Goal: Find specific page/section: Find specific page/section

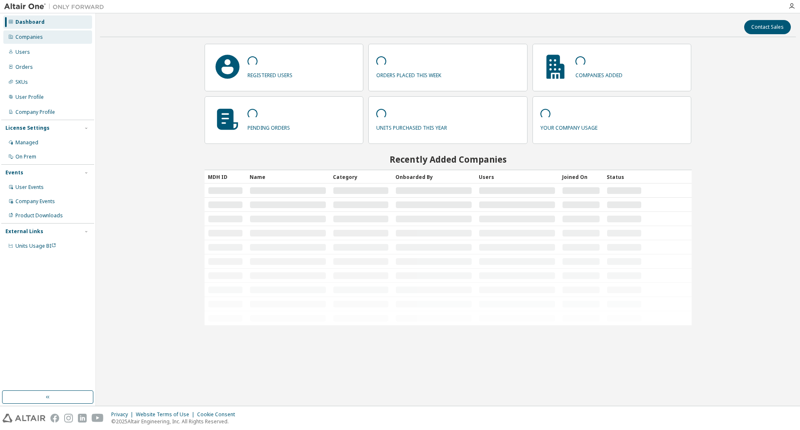
click at [42, 41] on div "Companies" at bounding box center [47, 36] width 89 height 13
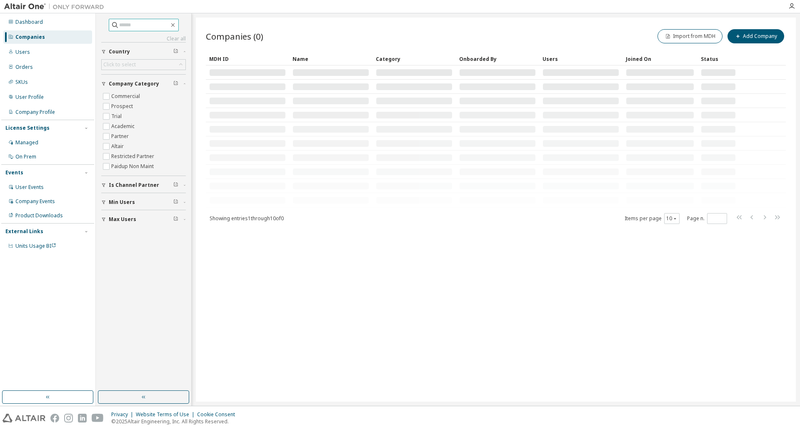
click at [153, 25] on input "text" at bounding box center [144, 25] width 50 height 8
type input "**********"
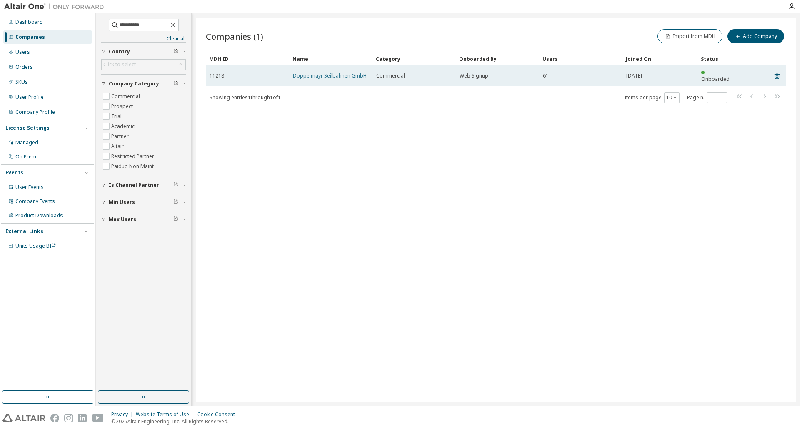
click at [328, 72] on link "Doppelmayr Seilbahnen GmbH" at bounding box center [330, 75] width 74 height 7
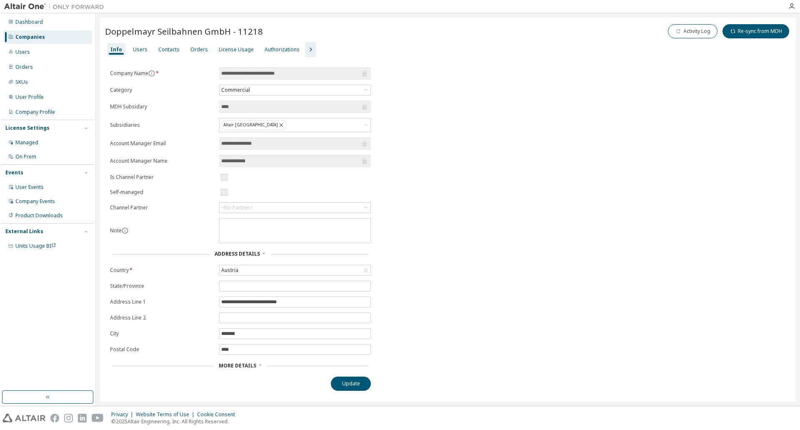
click at [630, 315] on div "**********" at bounding box center [448, 228] width 686 height 323
click at [234, 49] on div "License Usage" at bounding box center [236, 49] width 35 height 7
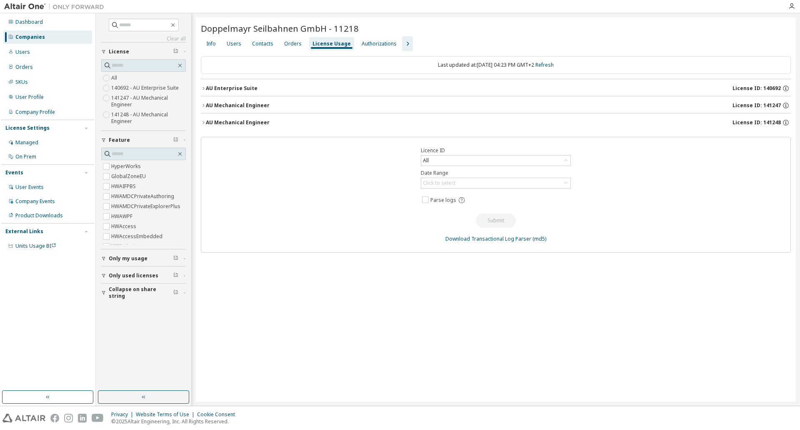
click at [202, 121] on icon "button" at bounding box center [203, 122] width 5 height 5
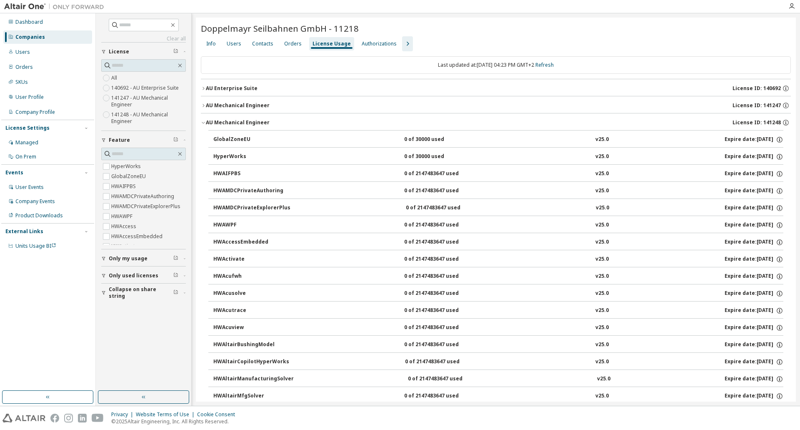
click at [202, 121] on icon "button" at bounding box center [203, 122] width 5 height 5
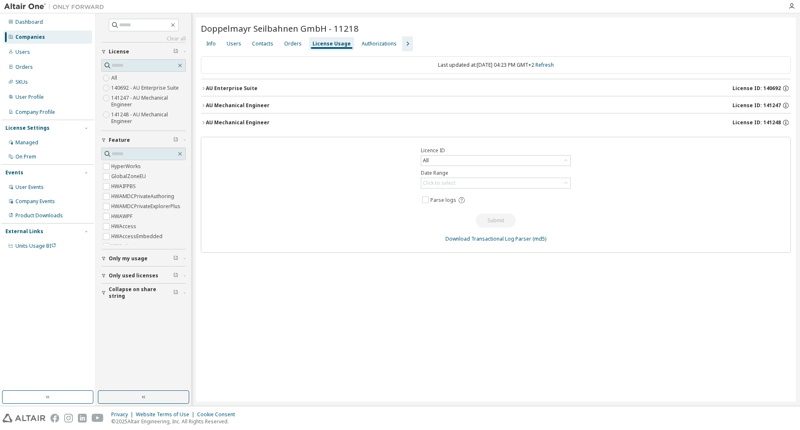
click at [202, 103] on icon "button" at bounding box center [203, 105] width 5 height 5
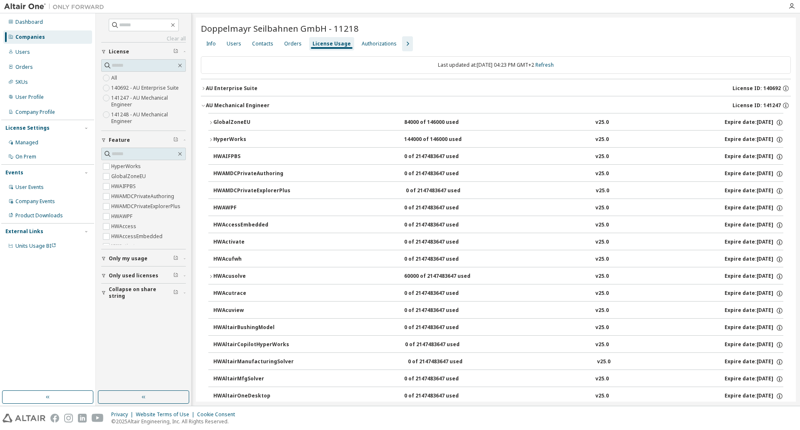
click at [202, 103] on icon "button" at bounding box center [203, 105] width 5 height 5
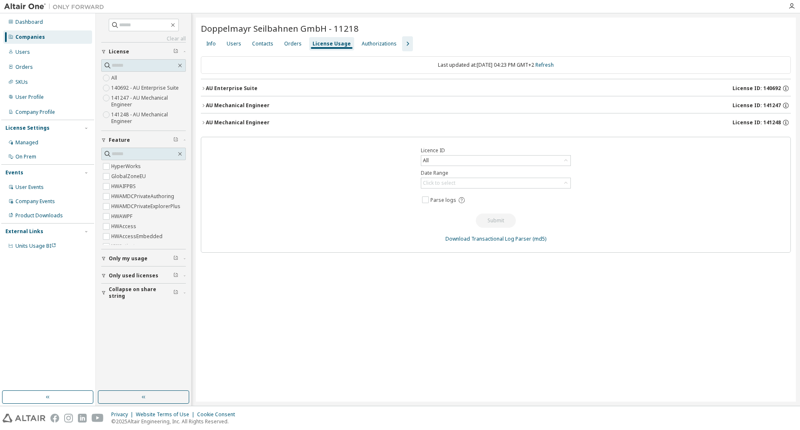
click at [202, 89] on icon "button" at bounding box center [203, 88] width 5 height 5
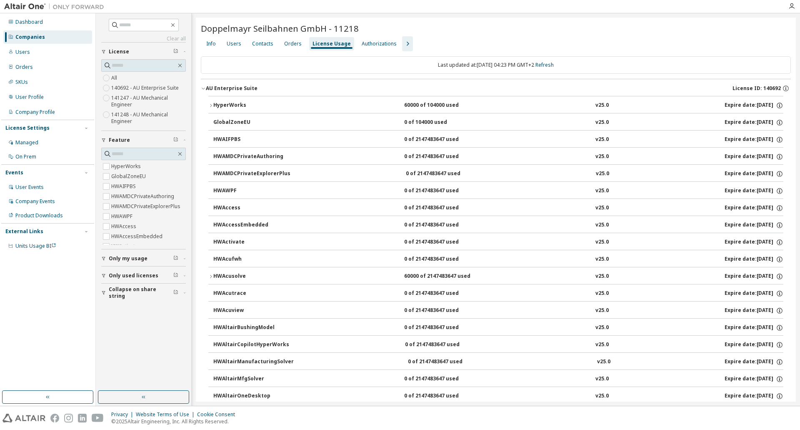
click at [202, 89] on icon "button" at bounding box center [203, 88] width 5 height 5
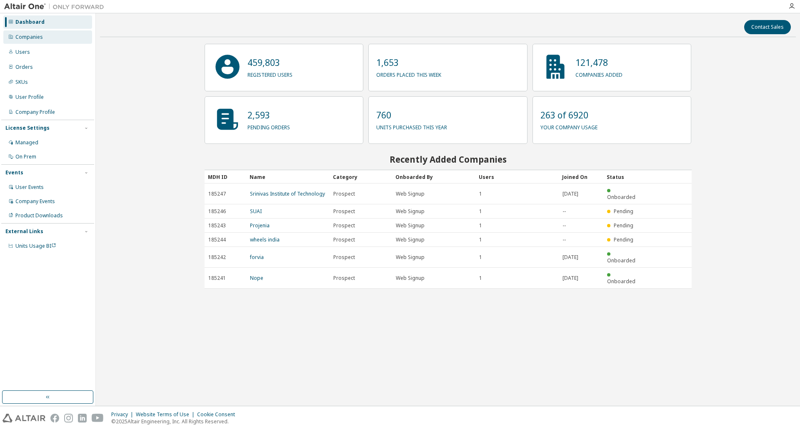
click at [52, 33] on div "Companies" at bounding box center [47, 36] width 89 height 13
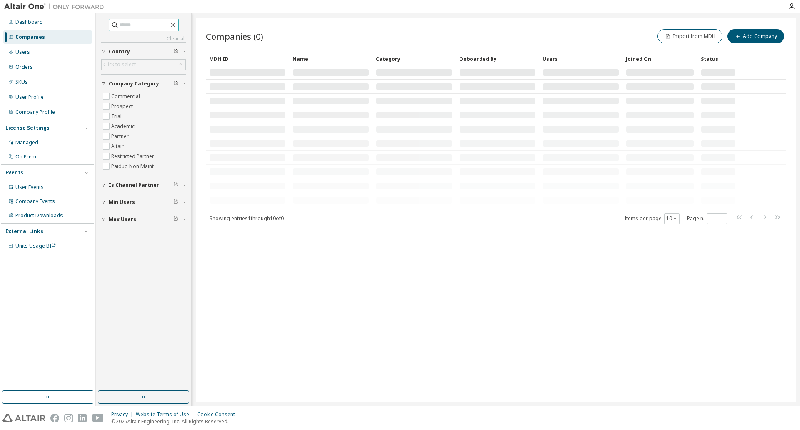
click at [136, 25] on input "text" at bounding box center [144, 25] width 50 height 8
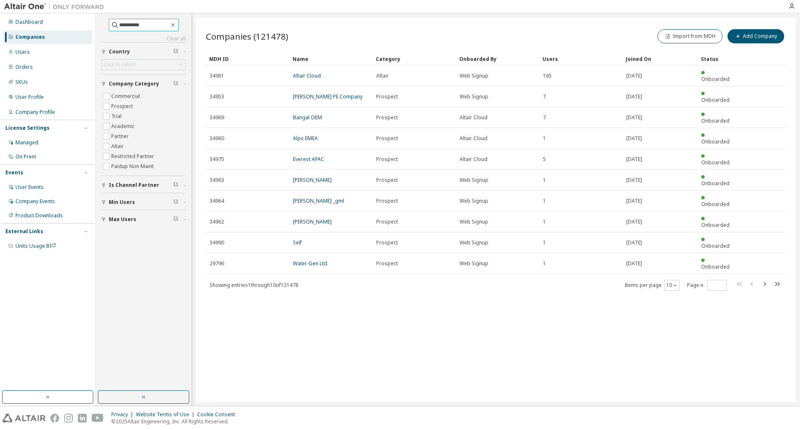
type input "**********"
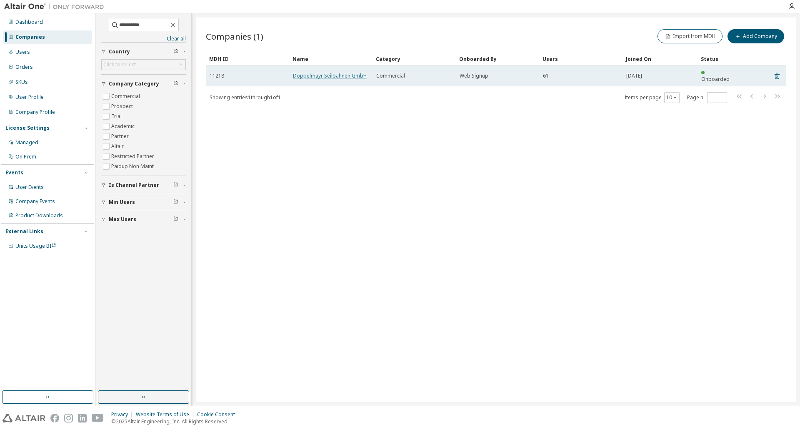
click at [337, 73] on link "Doppelmayr Seilbahnen GmbH" at bounding box center [330, 75] width 74 height 7
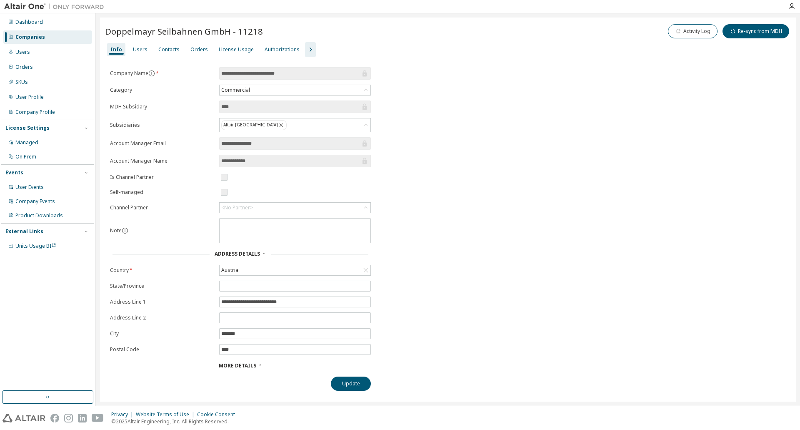
click at [254, 363] on span "More Details" at bounding box center [237, 365] width 37 height 7
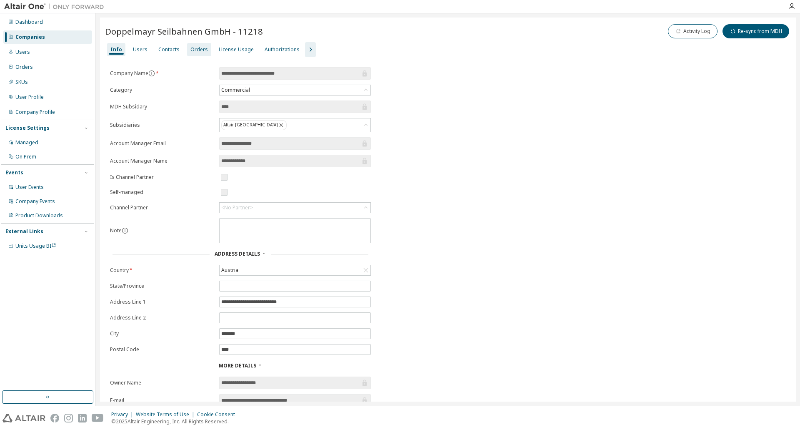
click at [196, 50] on div "Orders" at bounding box center [198, 49] width 17 height 7
